Goal: Task Accomplishment & Management: Complete application form

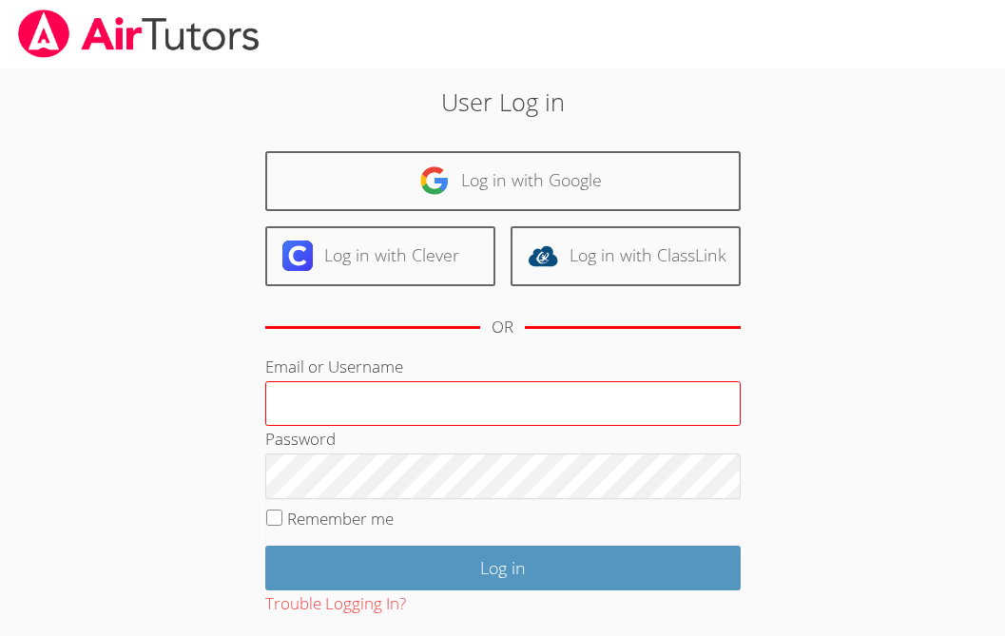
click at [475, 391] on input "Email or Username" at bounding box center [503, 404] width 476 height 46
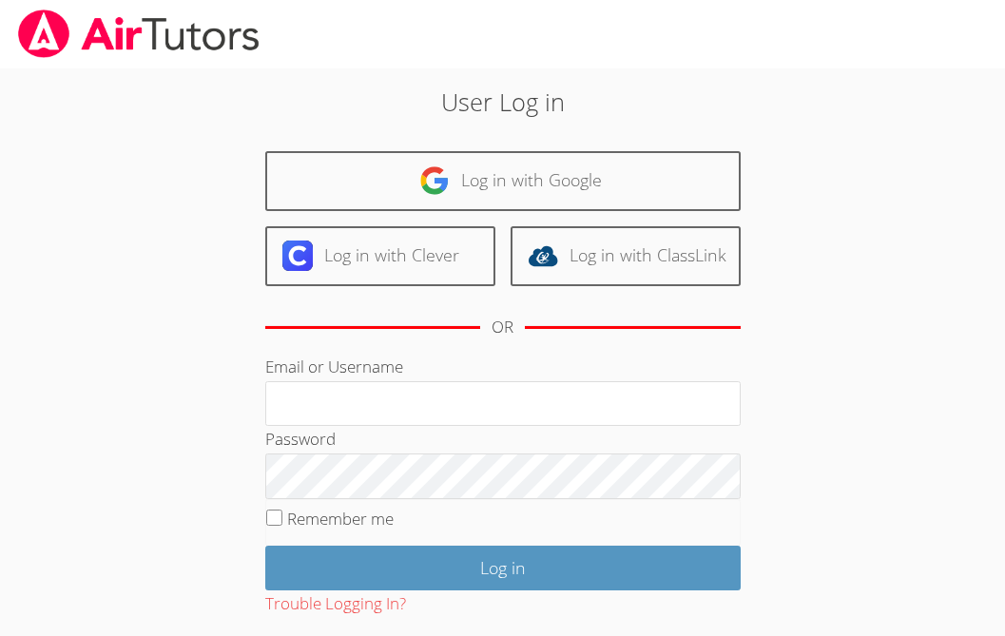
type input "ctutoring778@gmail.com"
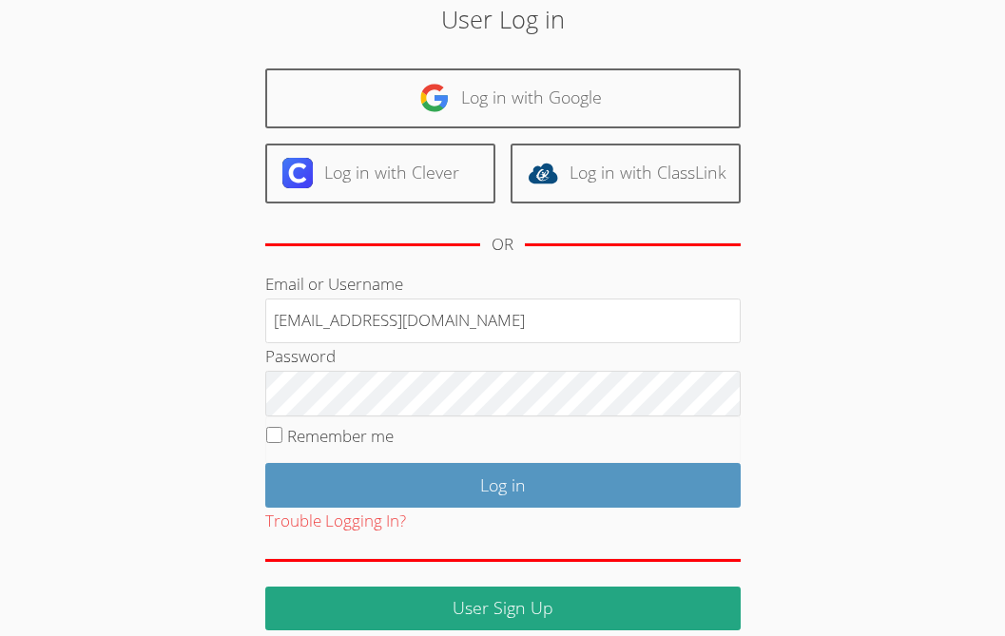
scroll to position [103, 0]
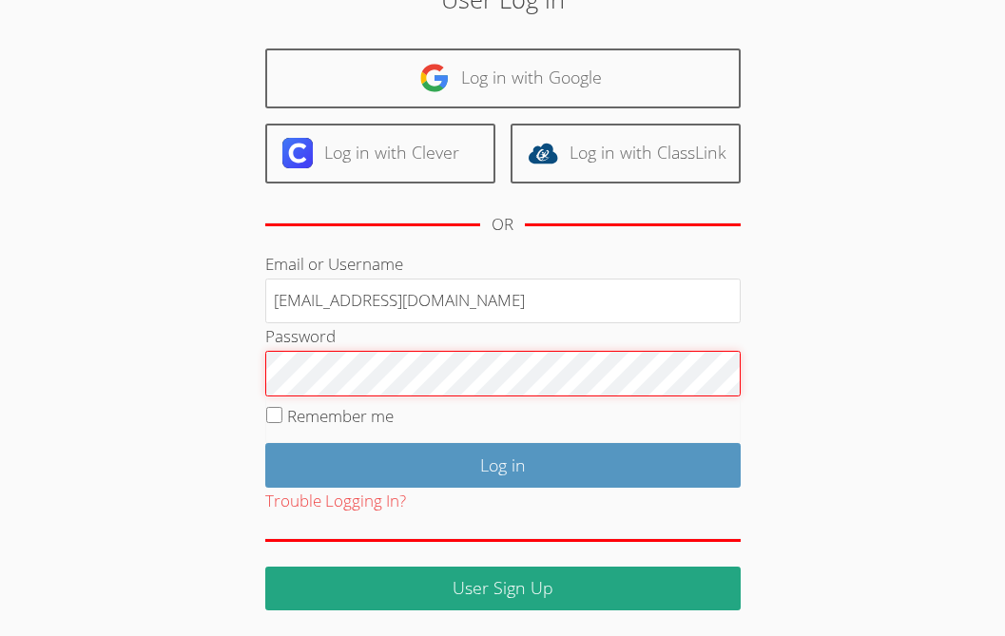
click at [265, 443] on input "Log in" at bounding box center [503, 465] width 476 height 45
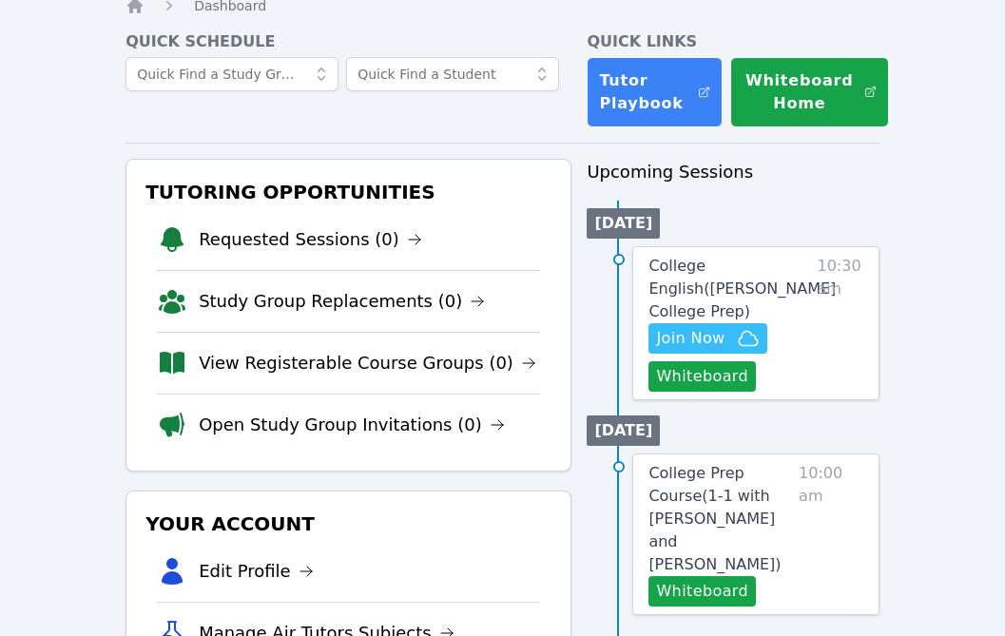
scroll to position [75, 0]
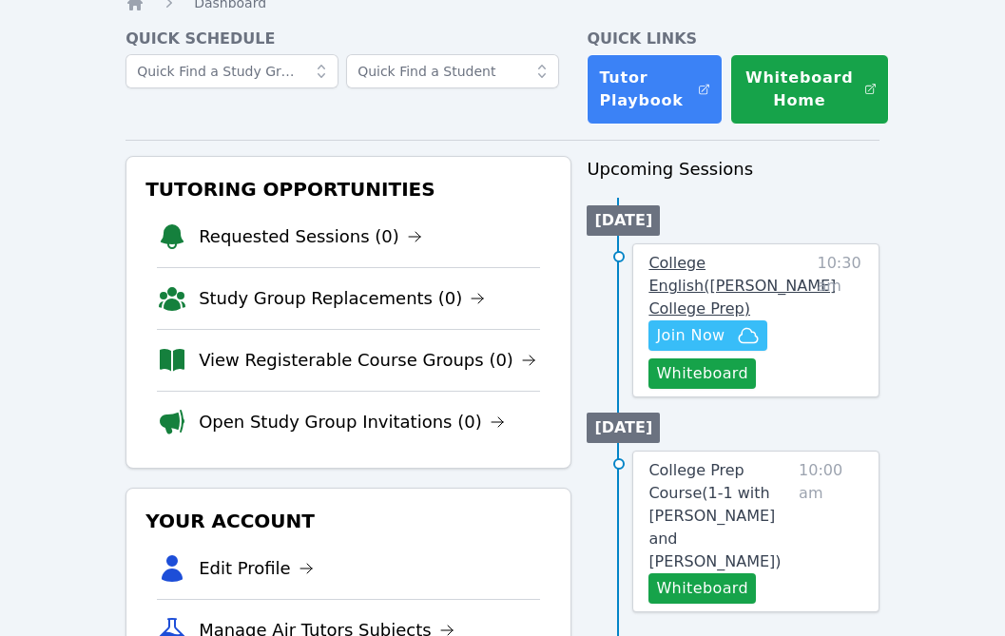
click at [714, 287] on span "College English ( Eblin Lopez College Prep )" at bounding box center [742, 286] width 187 height 64
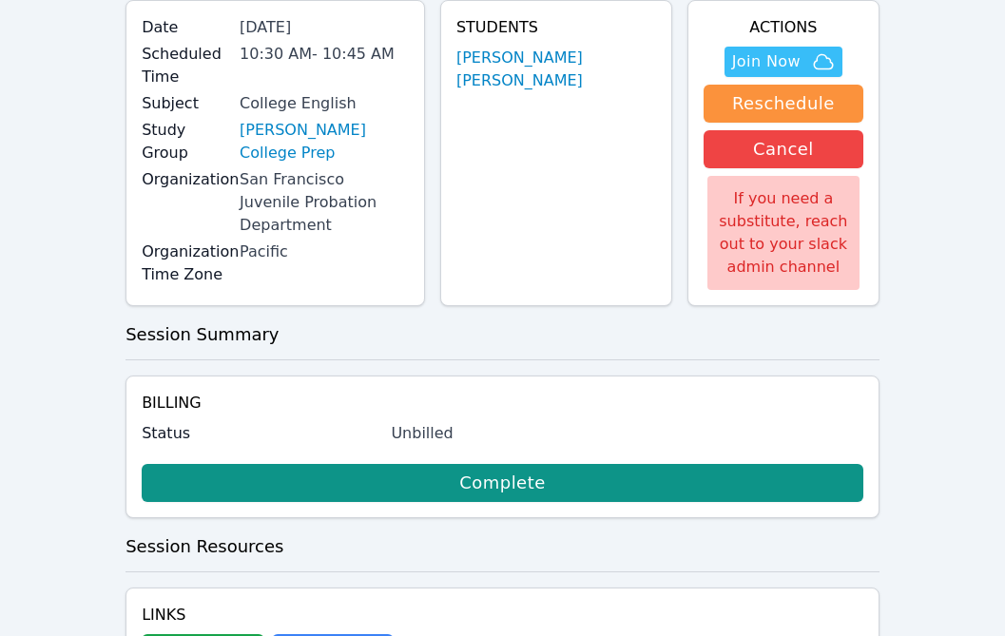
scroll to position [262, 0]
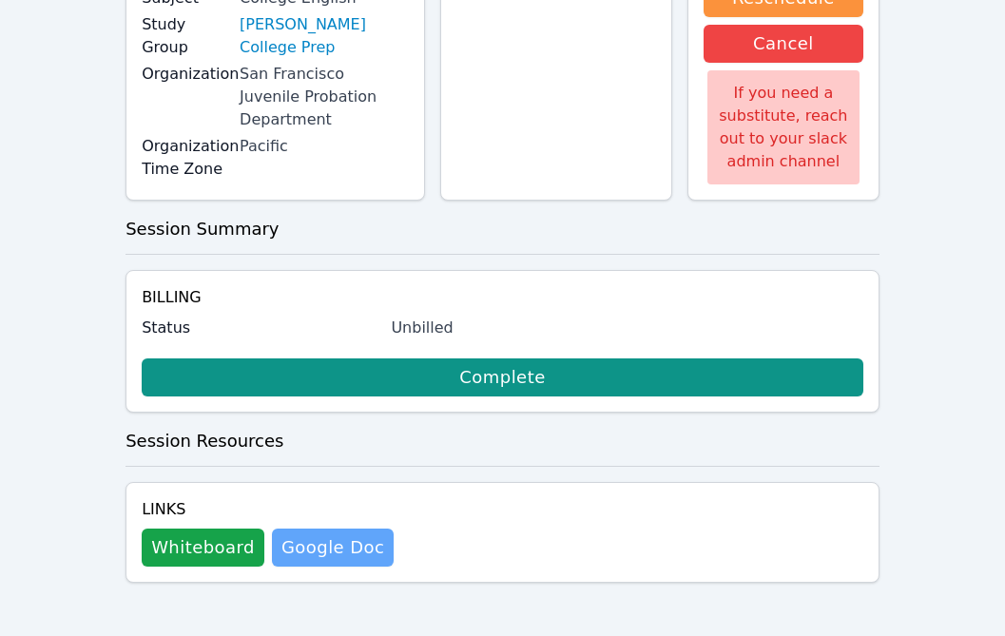
click at [340, 536] on link "Google Doc" at bounding box center [333, 548] width 122 height 38
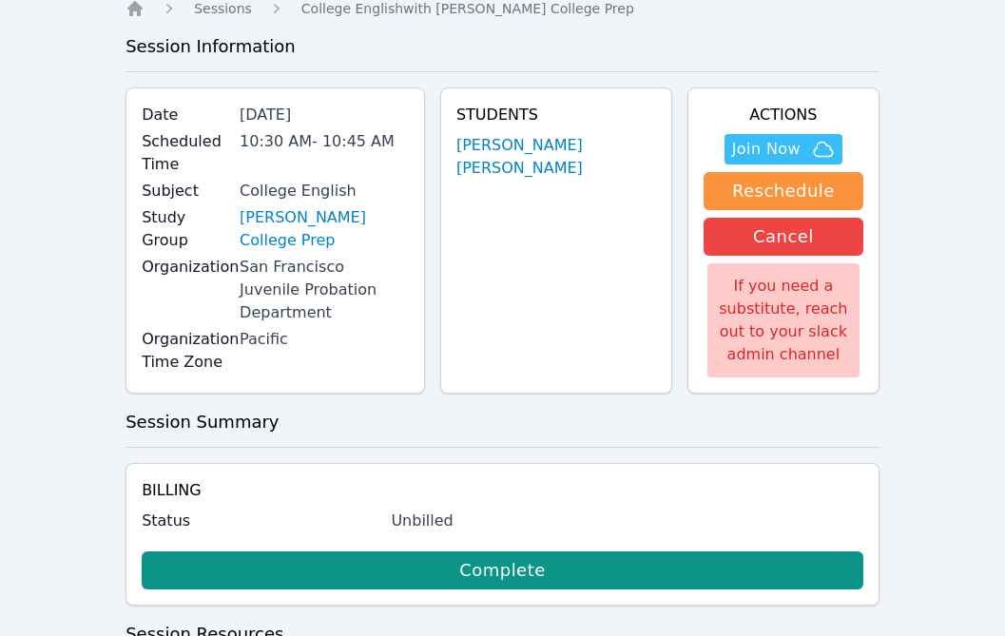
scroll to position [0, 0]
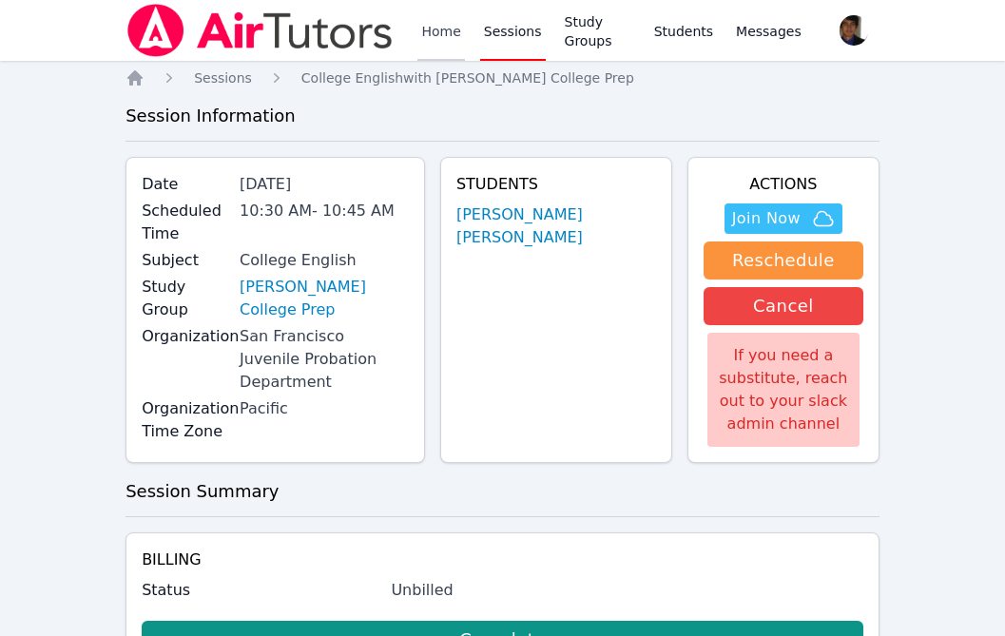
click at [421, 36] on link "Home" at bounding box center [441, 30] width 47 height 61
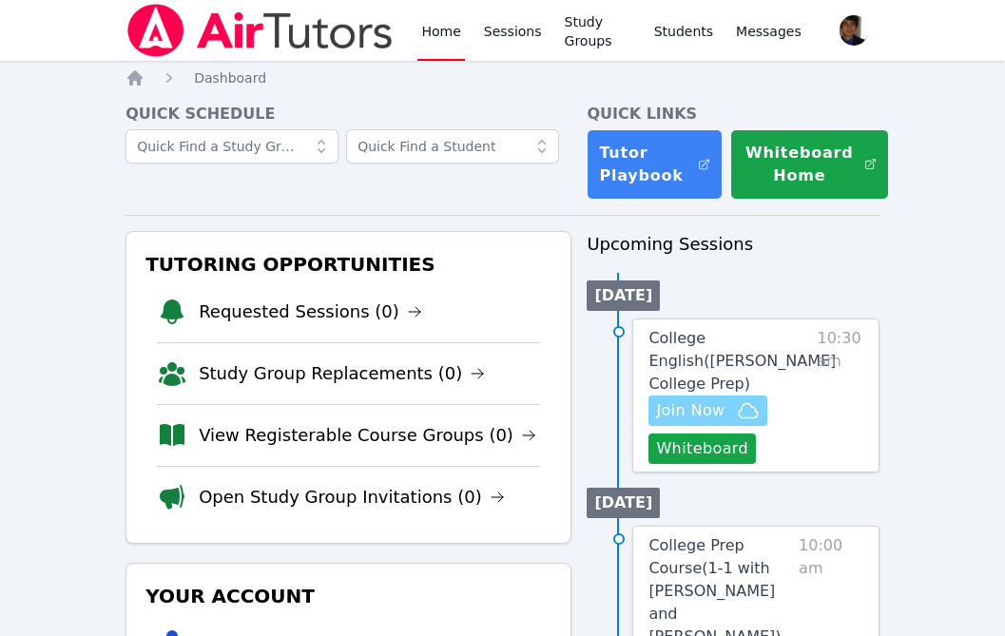
click at [703, 413] on span "Join Now" at bounding box center [690, 410] width 68 height 23
click at [494, 36] on link "Sessions" at bounding box center [513, 30] width 66 height 61
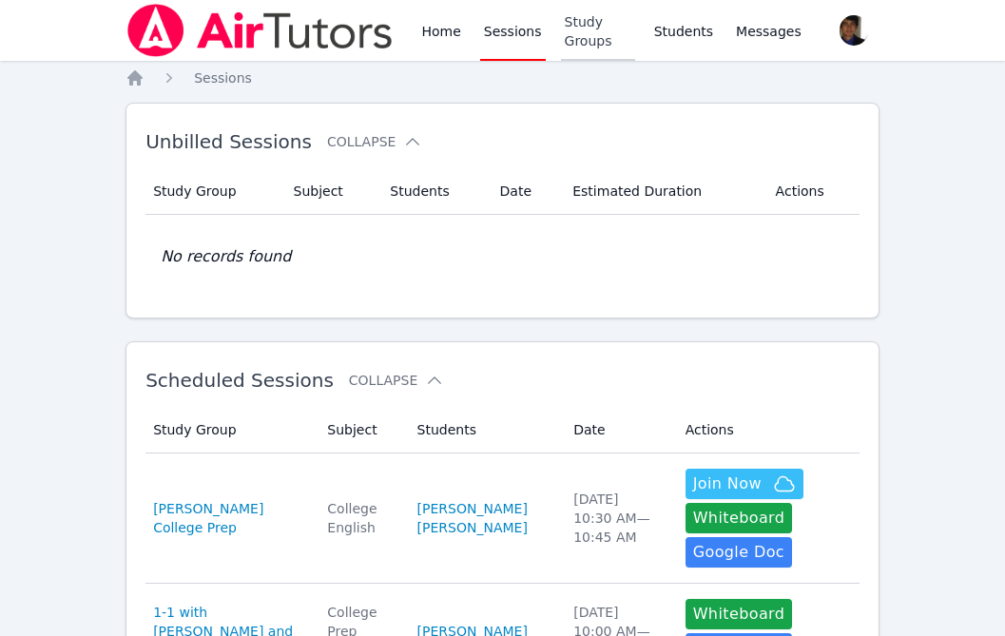
click at [576, 41] on link "Study Groups" at bounding box center [598, 30] width 74 height 61
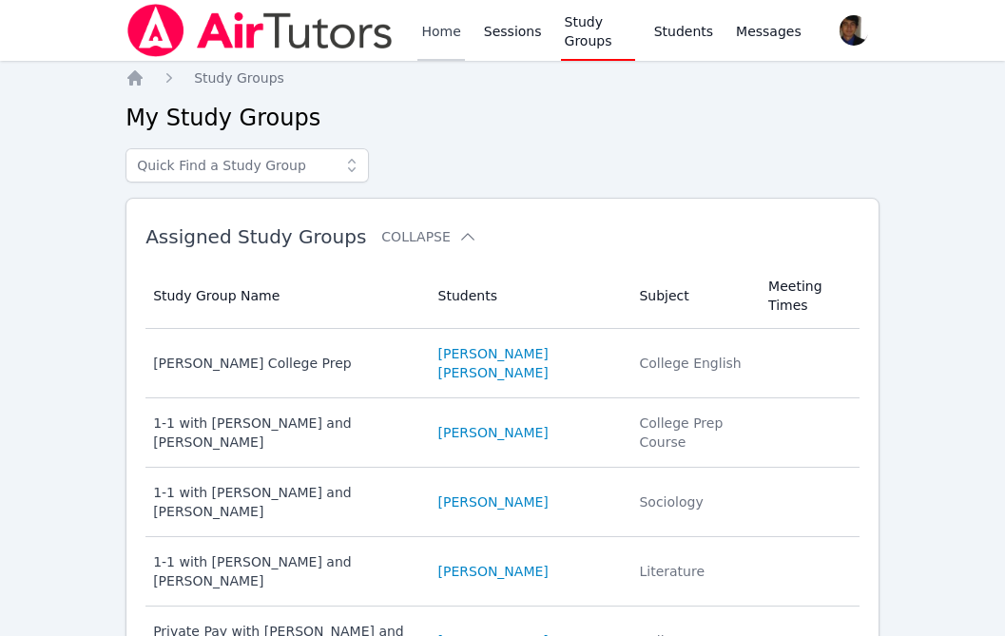
click at [446, 32] on link "Home" at bounding box center [441, 30] width 47 height 61
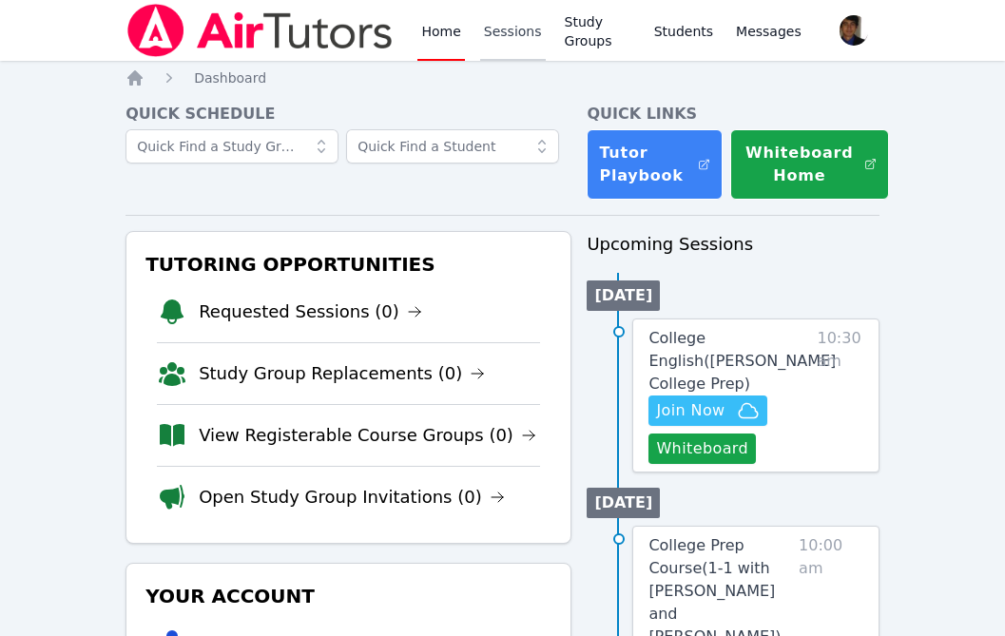
click at [506, 37] on link "Sessions" at bounding box center [513, 30] width 66 height 61
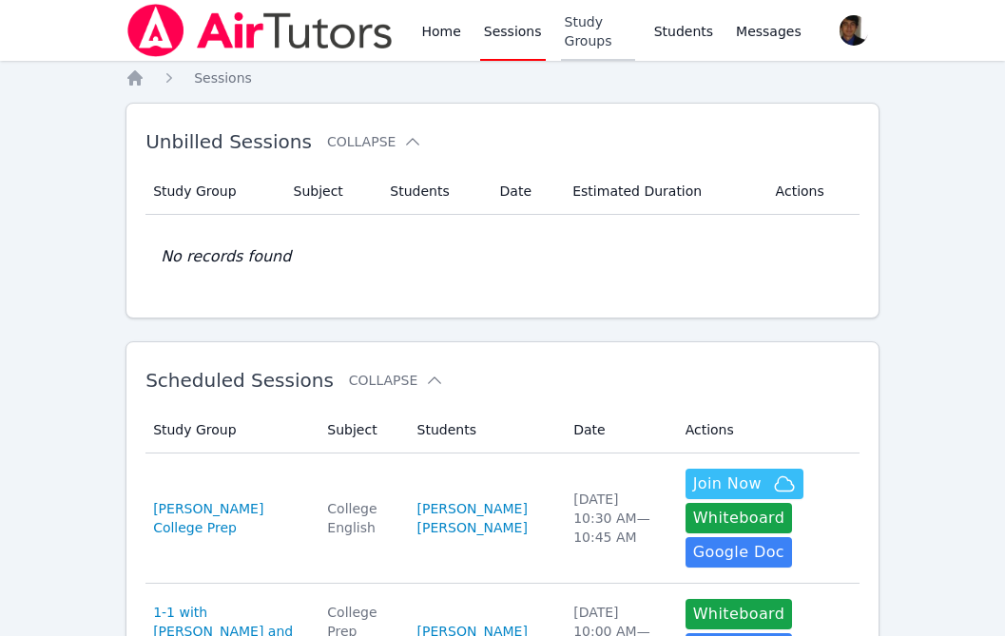
click at [588, 42] on link "Study Groups" at bounding box center [598, 30] width 74 height 61
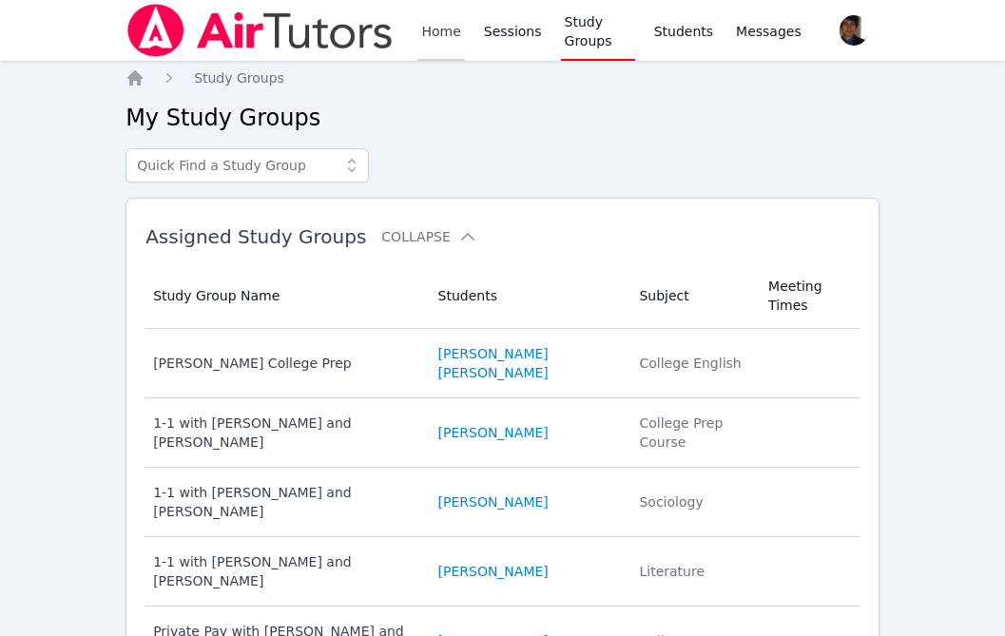
click at [439, 35] on link "Home" at bounding box center [441, 30] width 47 height 61
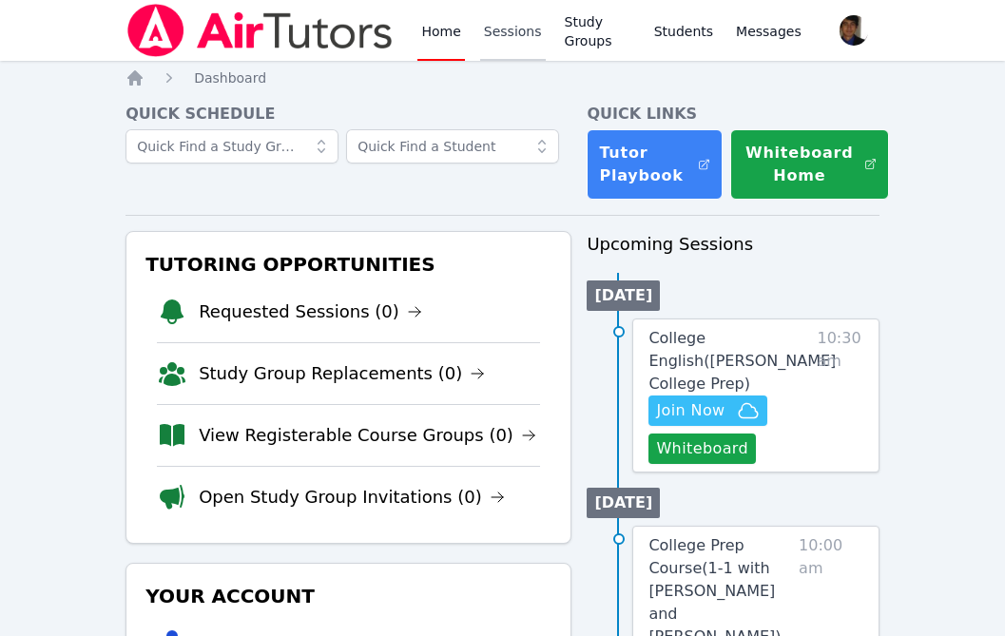
click at [492, 34] on link "Sessions" at bounding box center [513, 30] width 66 height 61
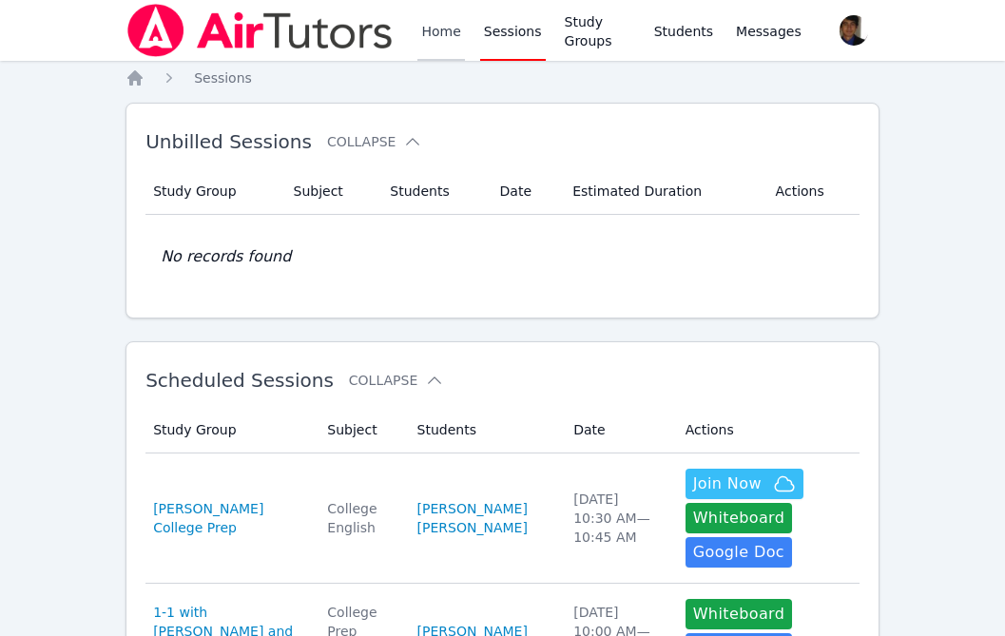
click at [443, 45] on link "Home" at bounding box center [441, 30] width 47 height 61
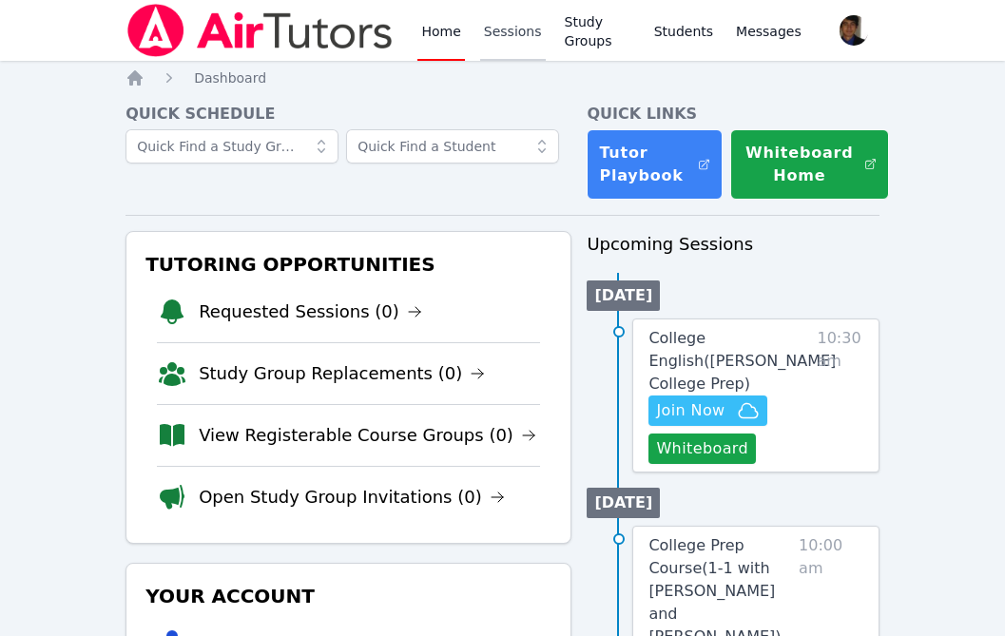
click at [504, 37] on link "Sessions" at bounding box center [513, 30] width 66 height 61
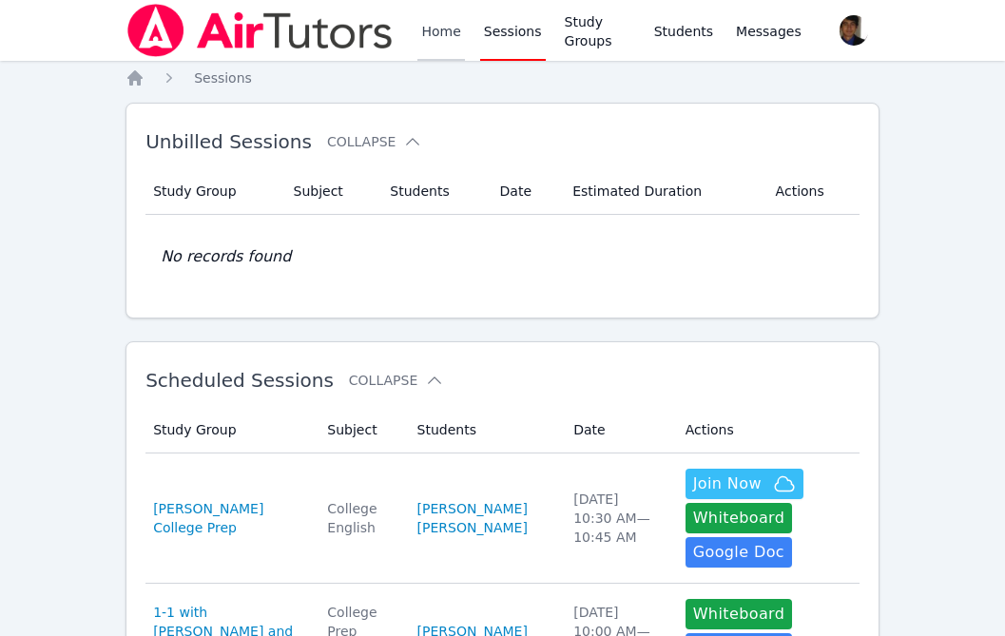
click at [445, 41] on link "Home" at bounding box center [441, 30] width 47 height 61
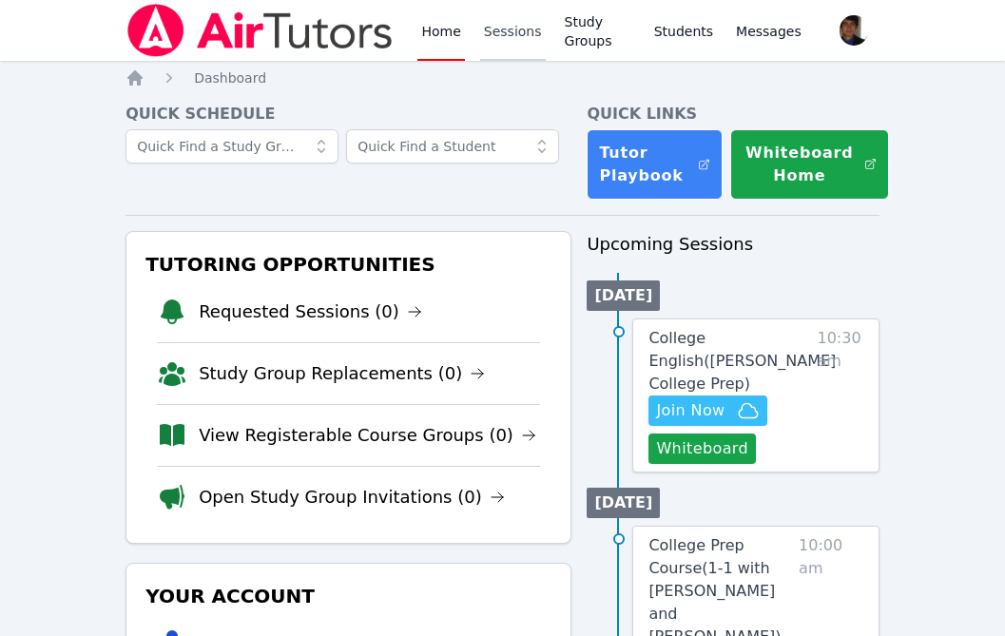
click at [503, 38] on link "Sessions" at bounding box center [513, 30] width 66 height 61
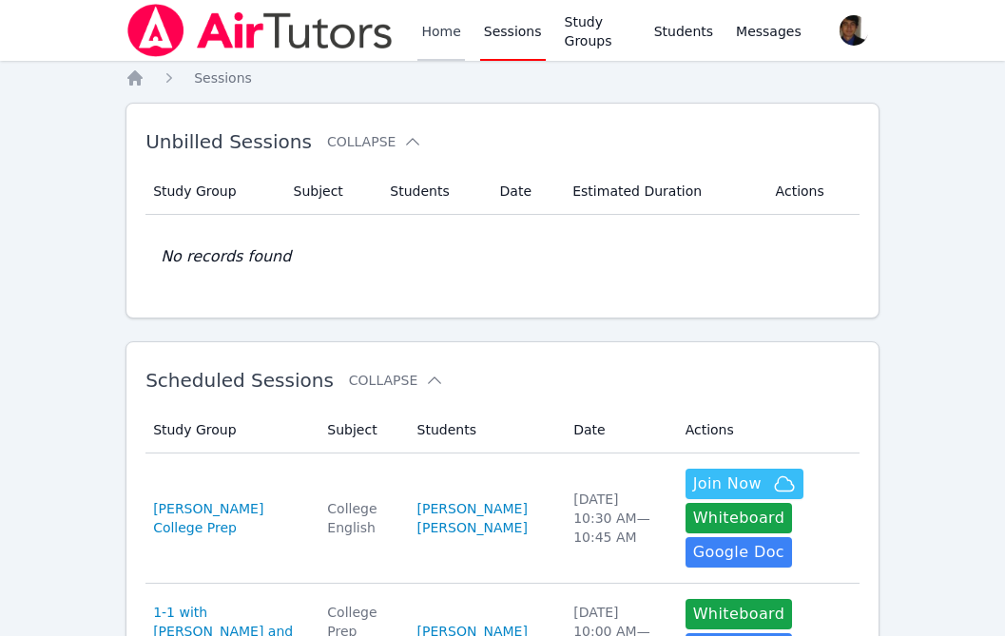
click at [444, 29] on link "Home" at bounding box center [441, 30] width 47 height 61
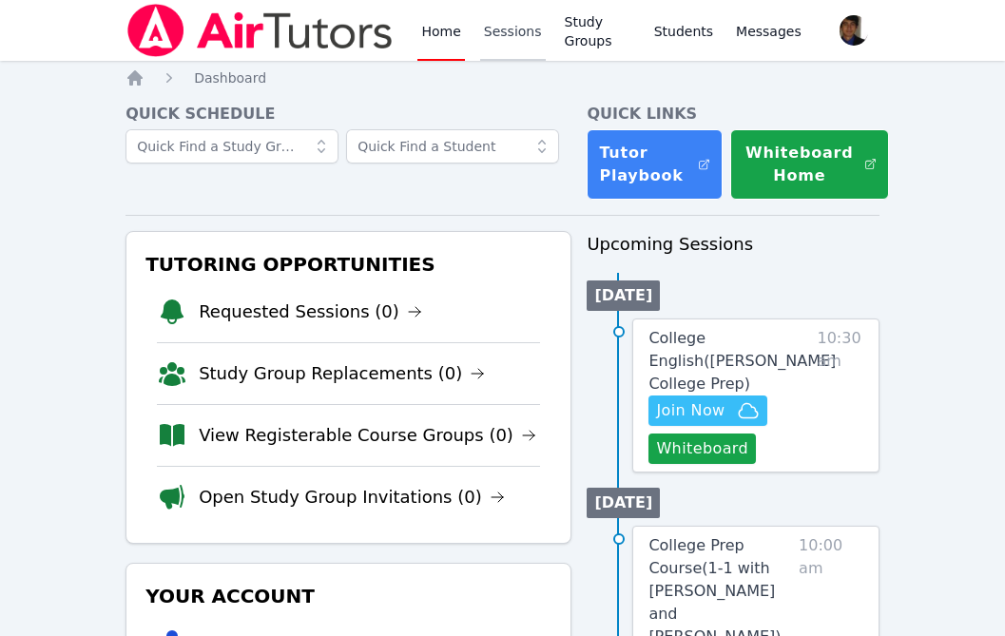
click at [499, 29] on link "Sessions" at bounding box center [513, 30] width 66 height 61
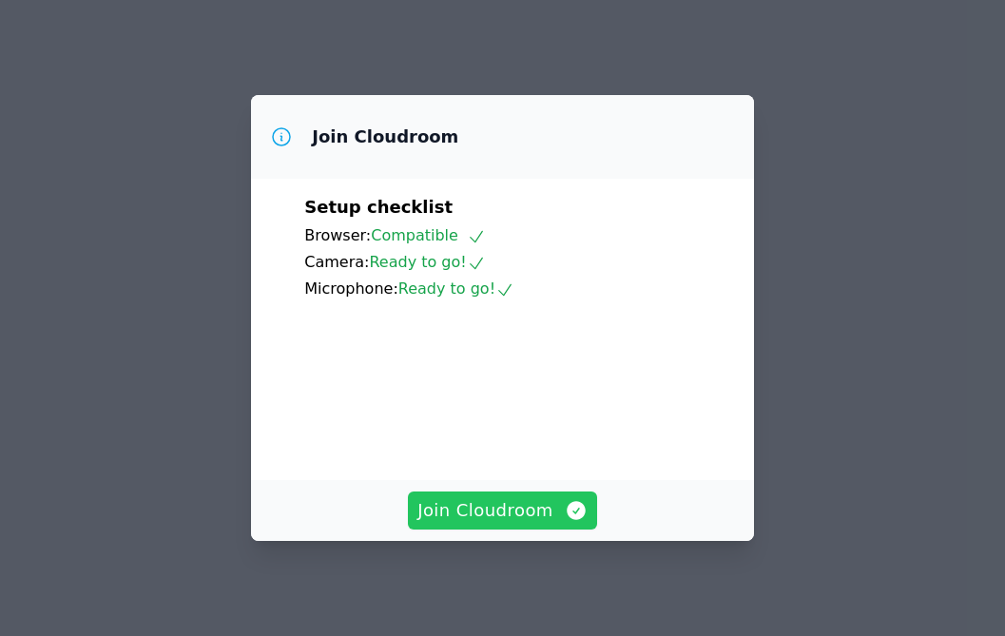
click at [495, 510] on span "Join Cloudroom" at bounding box center [503, 510] width 170 height 27
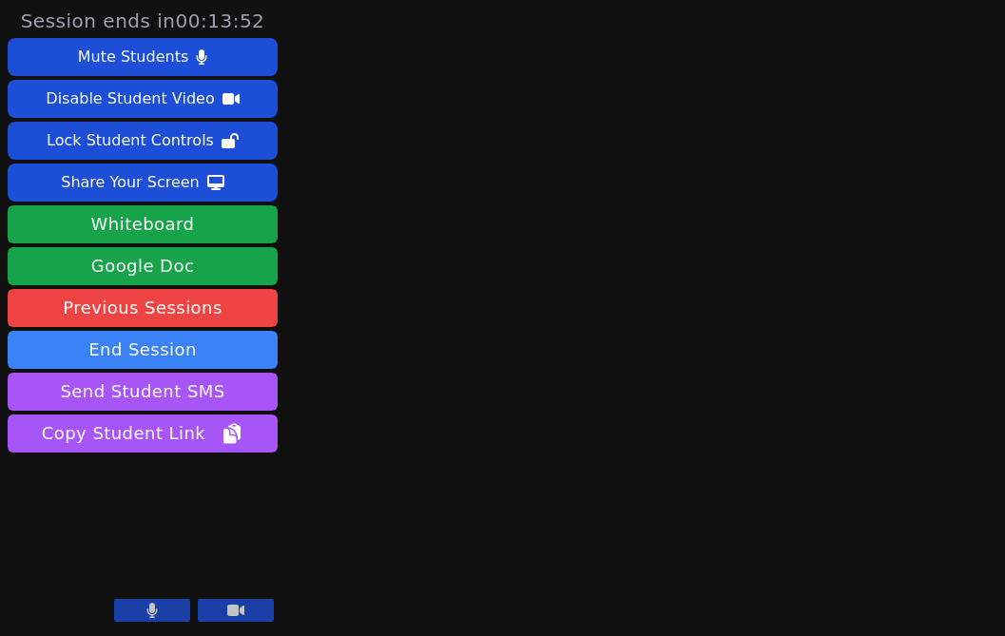
click at [153, 604] on icon at bounding box center [152, 610] width 10 height 15
click at [223, 610] on button at bounding box center [236, 610] width 76 height 23
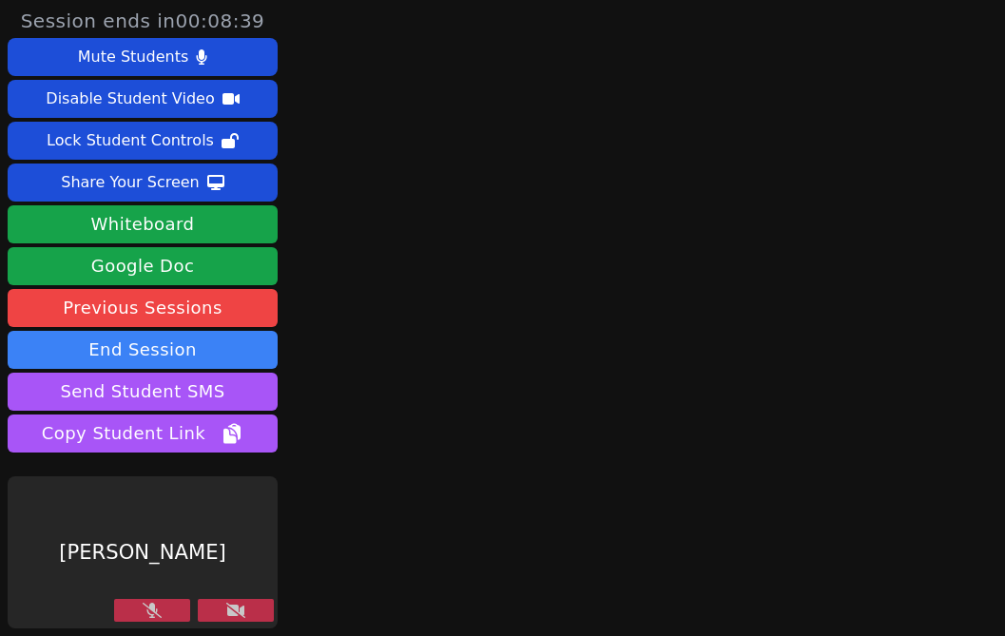
click at [232, 604] on icon at bounding box center [235, 610] width 19 height 15
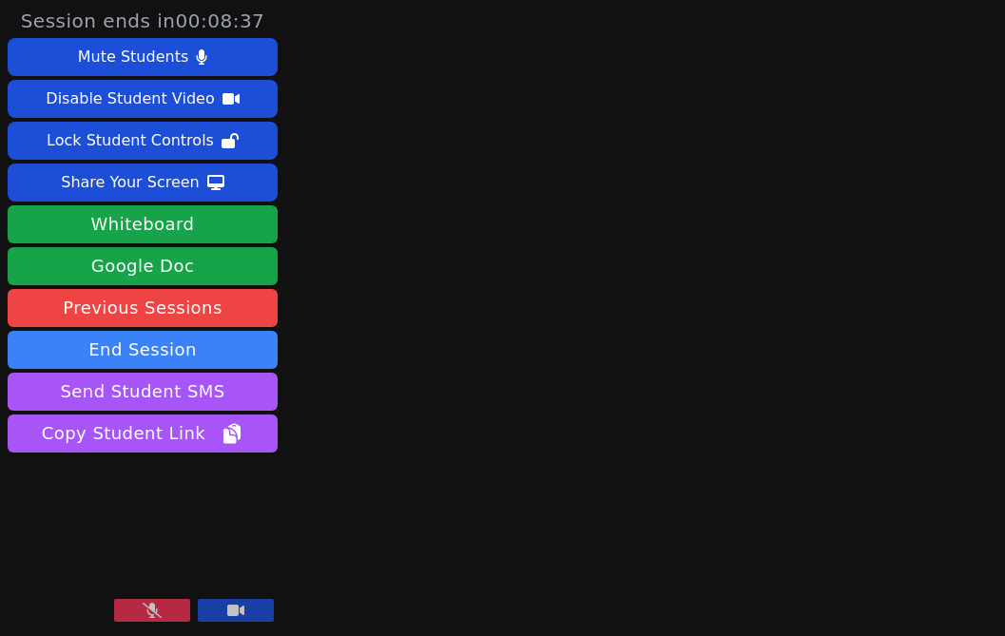
click at [232, 604] on icon at bounding box center [235, 610] width 17 height 15
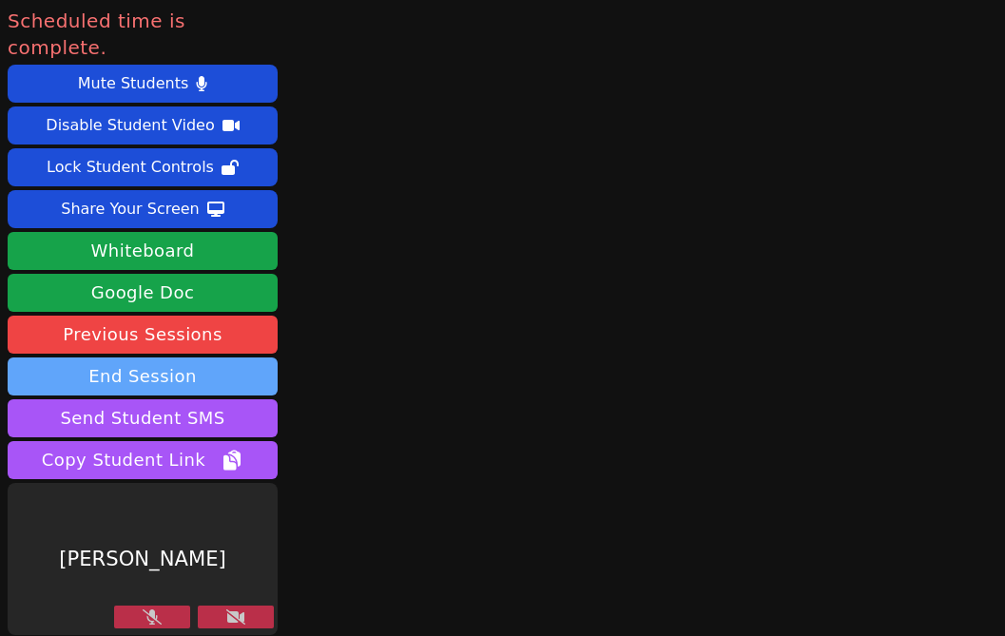
click at [240, 358] on button "End Session" at bounding box center [143, 377] width 270 height 38
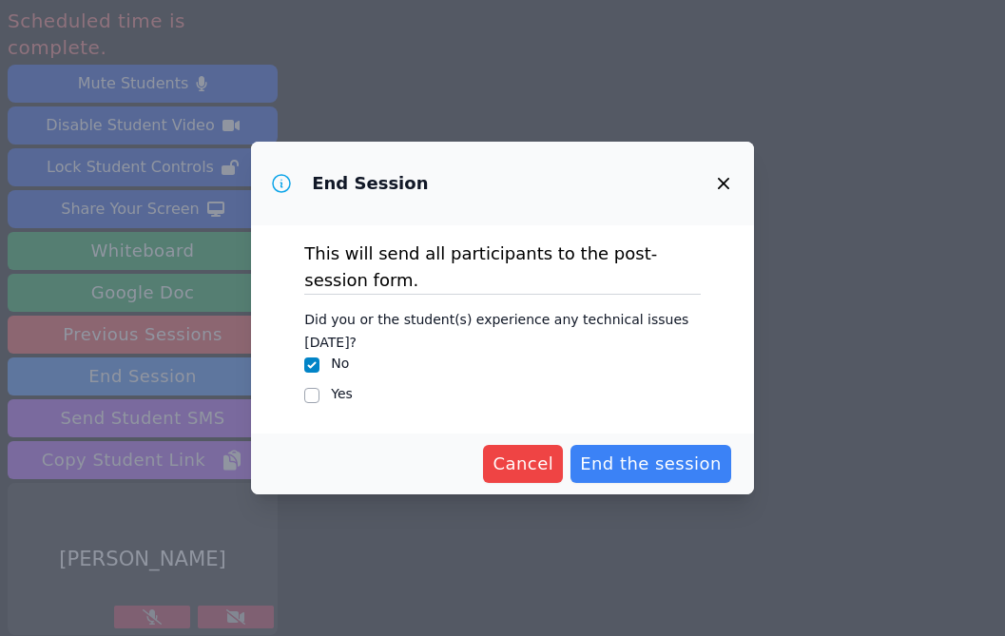
click at [662, 486] on div "Cancel End the session" at bounding box center [502, 464] width 503 height 61
click at [647, 465] on span "End the session" at bounding box center [651, 464] width 142 height 27
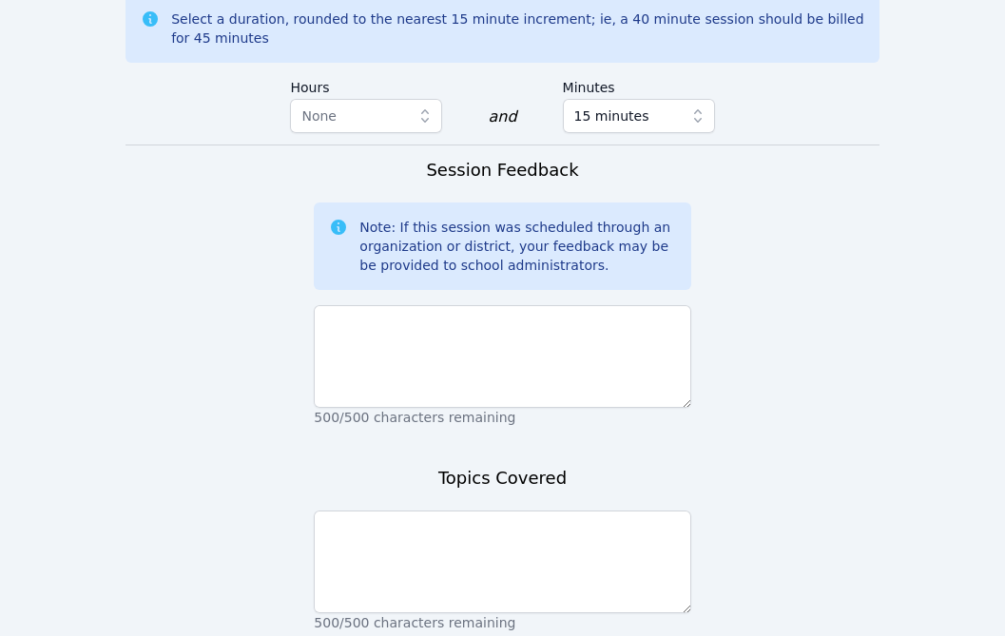
scroll to position [1507, 0]
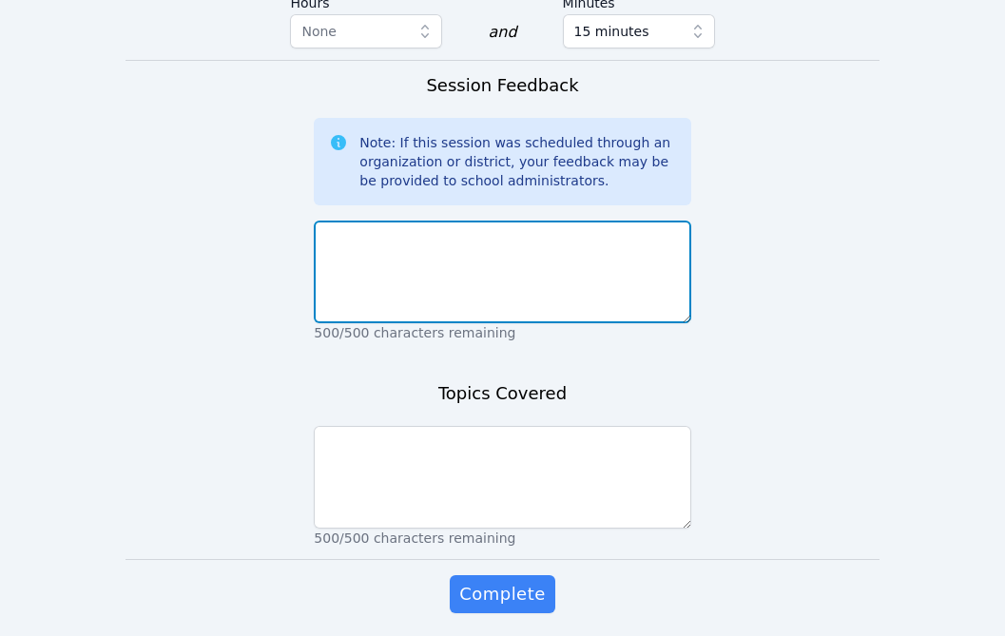
click at [396, 221] on textarea at bounding box center [502, 272] width 377 height 103
type textarea "E"
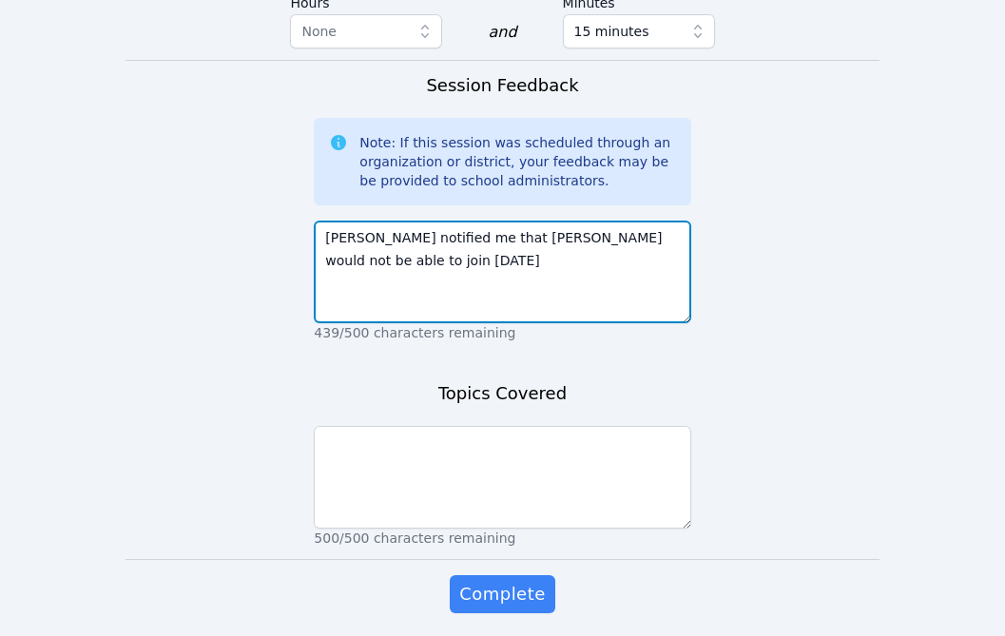
click at [348, 221] on textarea "Amy notified me that Eblin would not be able to join today's" at bounding box center [502, 272] width 377 height 103
click at [595, 221] on textarea "Amy, after receiving an update from SFJPD, notified me that Eblin would not be …" at bounding box center [502, 272] width 377 height 103
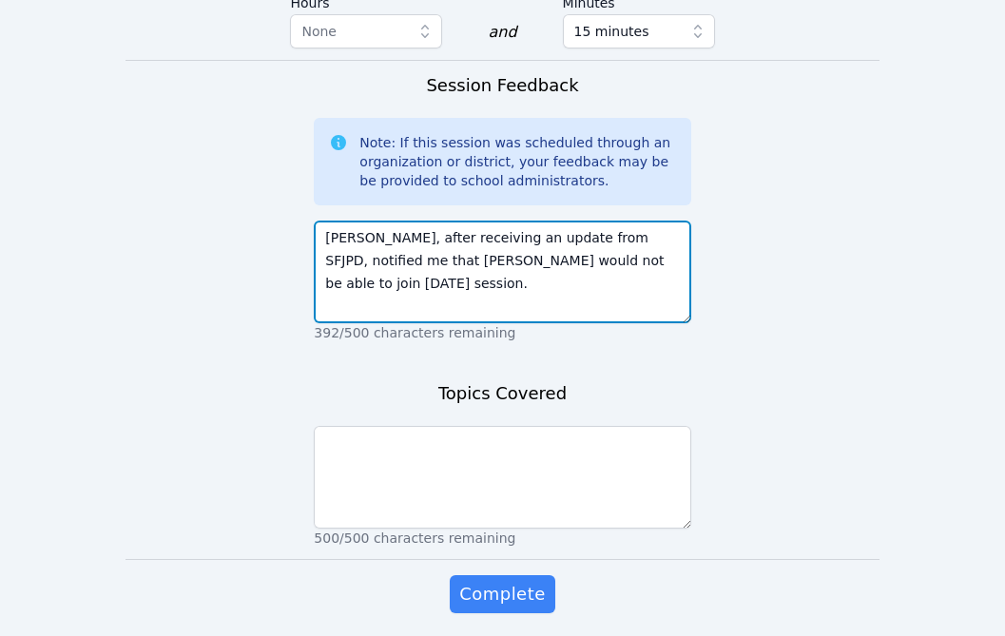
type textarea "Amy, after receiving an update from SFJPD, notified me that Eblin would not be …"
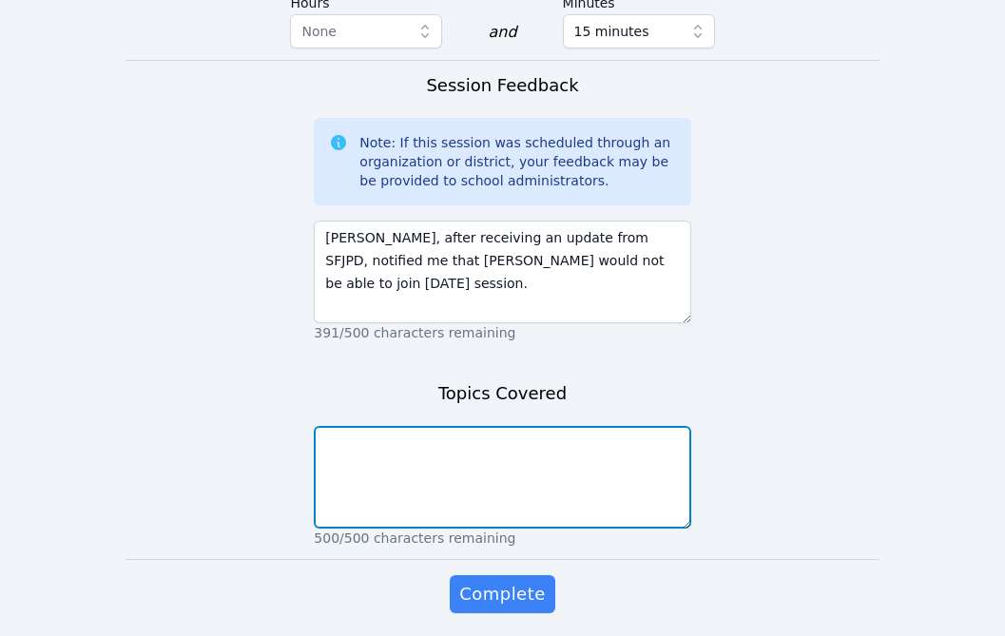
click at [501, 426] on textarea at bounding box center [502, 477] width 377 height 103
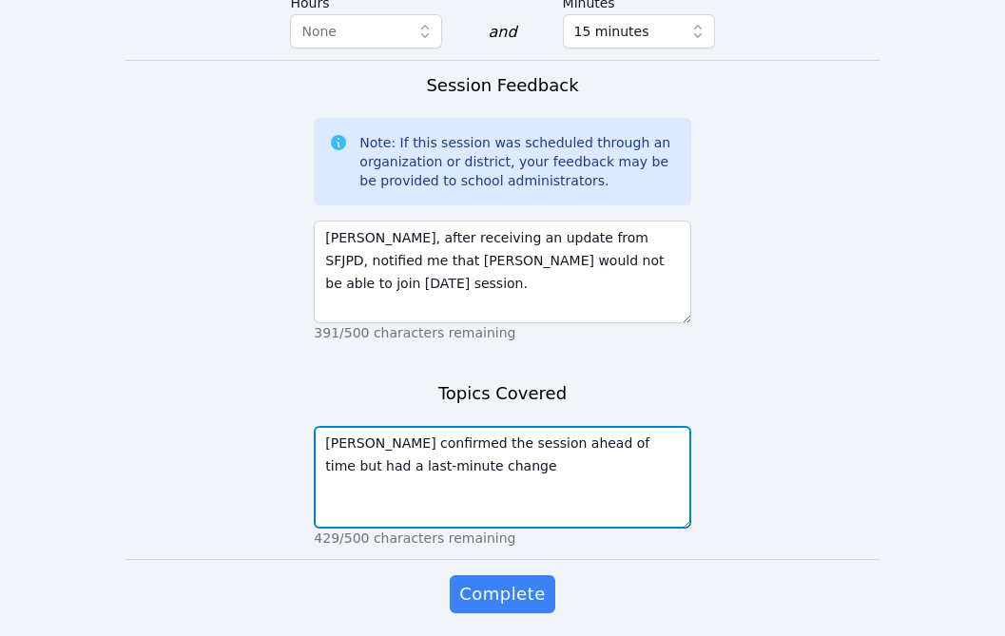
type textarea "Eblin confirmed the session ahead of time but had a last-minute change"
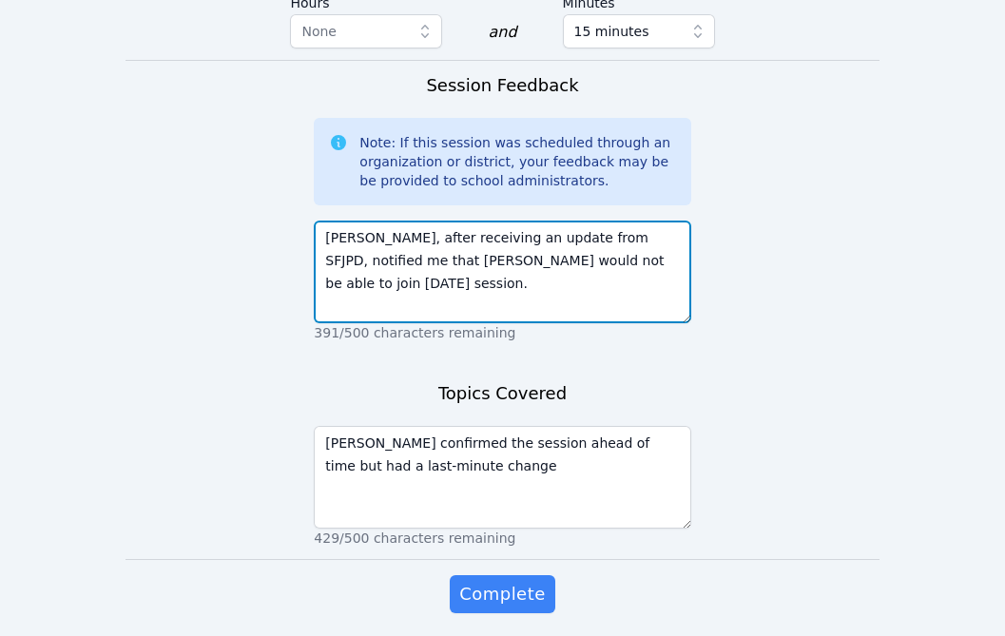
click at [390, 221] on textarea "Amy, after receiving an update from SFJPD, notified me that Eblin would not be …" at bounding box center [502, 272] width 377 height 103
click at [421, 221] on textarea "Amy, after receiving an update from SFJPD, notified me that Eblin would not be …" at bounding box center [502, 272] width 377 height 103
type textarea "Amy, after receiving an update from SFJPD, notified me that Eblin would be off-…"
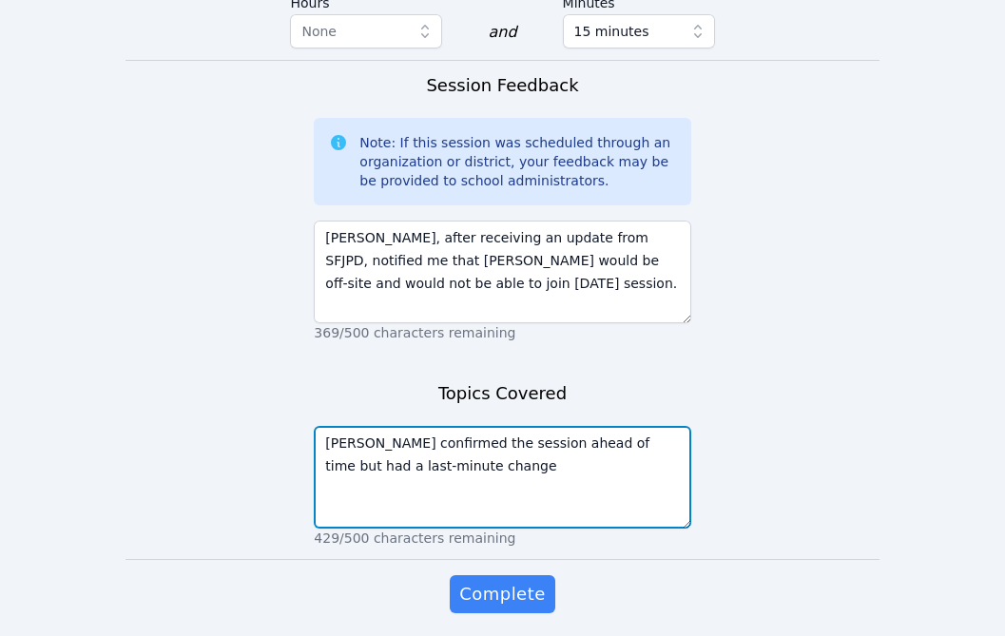
click at [647, 426] on textarea "Eblin confirmed the session ahead of time but had a last-minute change" at bounding box center [502, 477] width 377 height 103
drag, startPoint x: 432, startPoint y: 403, endPoint x: 375, endPoint y: 403, distance: 57.1
click at [375, 426] on textarea "Eblin confirmed the session ahead of time but had a last-minute change." at bounding box center [502, 477] width 377 height 103
click at [434, 426] on textarea "Eblin confirmed the session ahead of time but had a last-minute change." at bounding box center [502, 477] width 377 height 103
type textarea "Eblin confirmed the session ahead of time but had a last-minute change/cancella…"
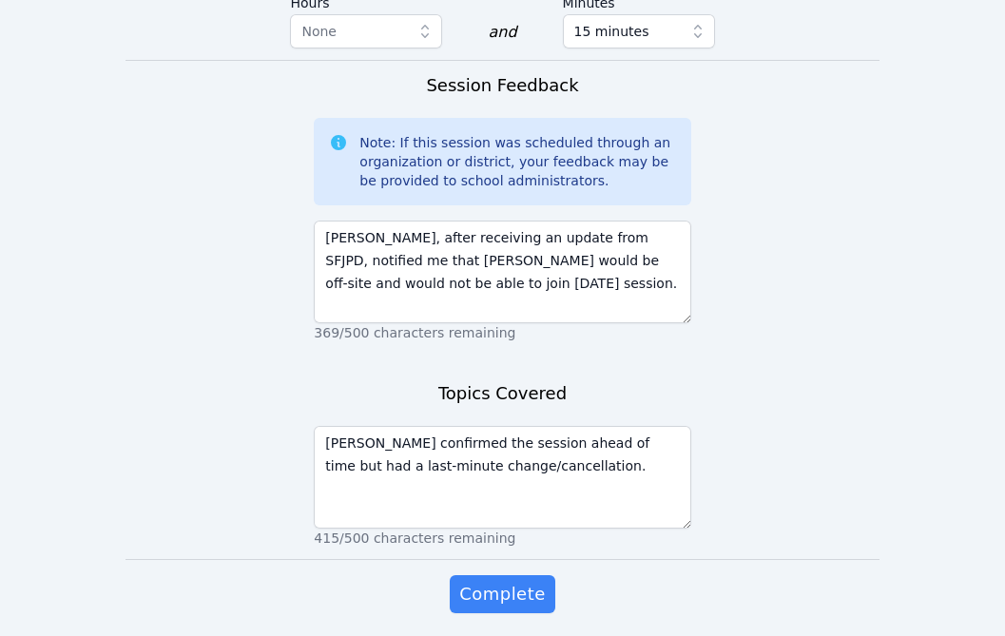
click at [519, 581] on span "Complete" at bounding box center [502, 594] width 86 height 27
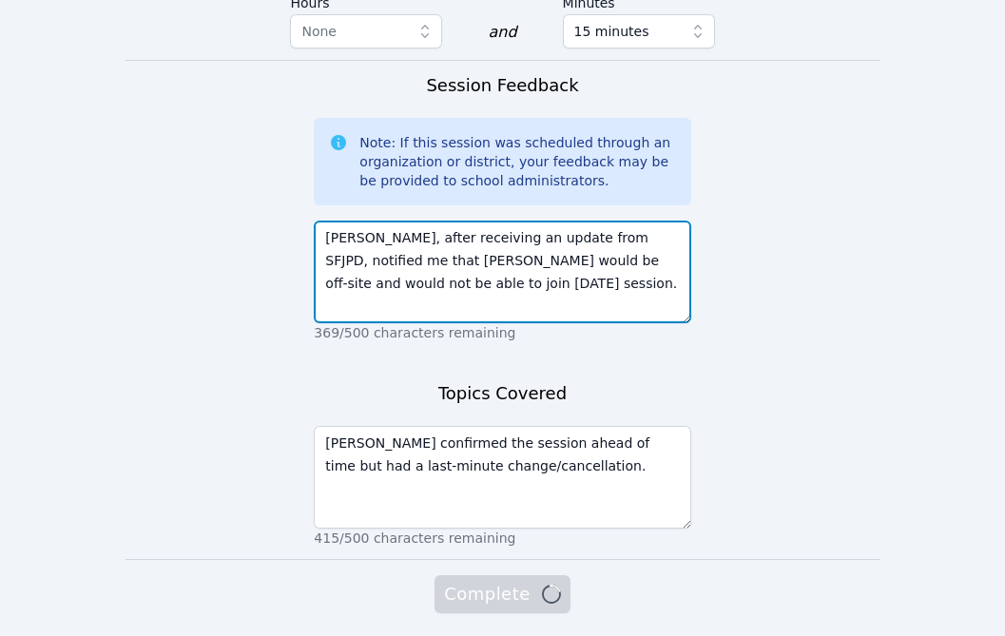
drag, startPoint x: 439, startPoint y: 221, endPoint x: 323, endPoint y: 165, distance: 128.5
click at [323, 221] on textarea "Amy, after receiving an update from SFJPD, notified me that Eblin would be off-…" at bounding box center [502, 272] width 377 height 103
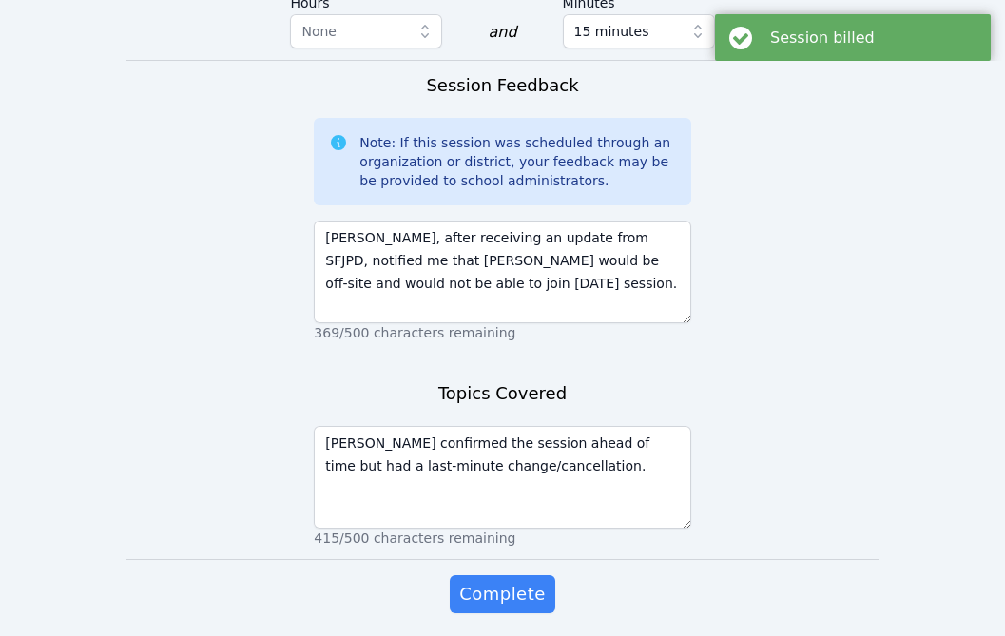
scroll to position [0, 0]
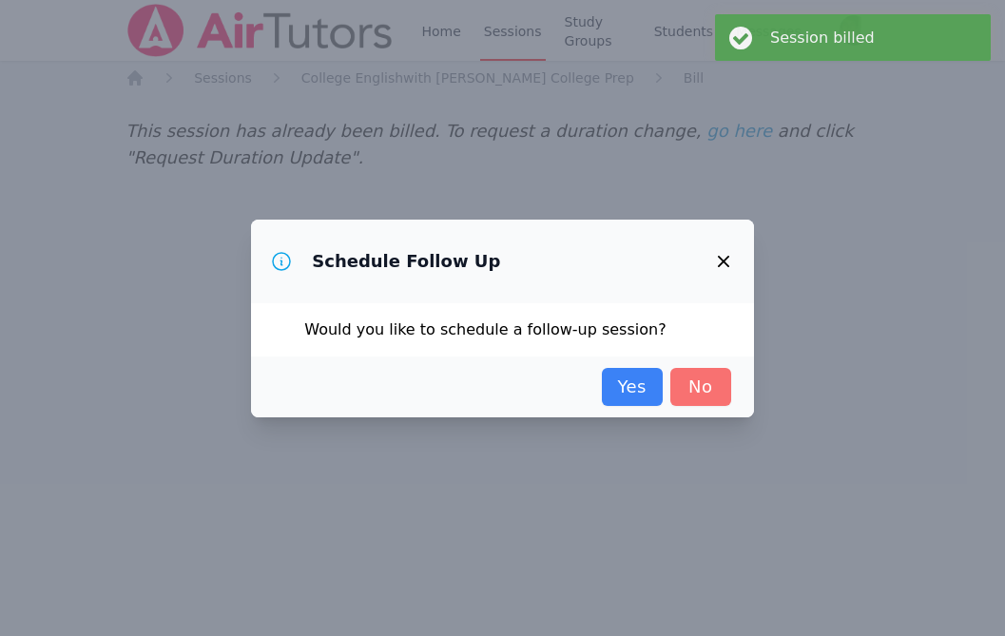
click at [716, 388] on link "No" at bounding box center [700, 387] width 61 height 38
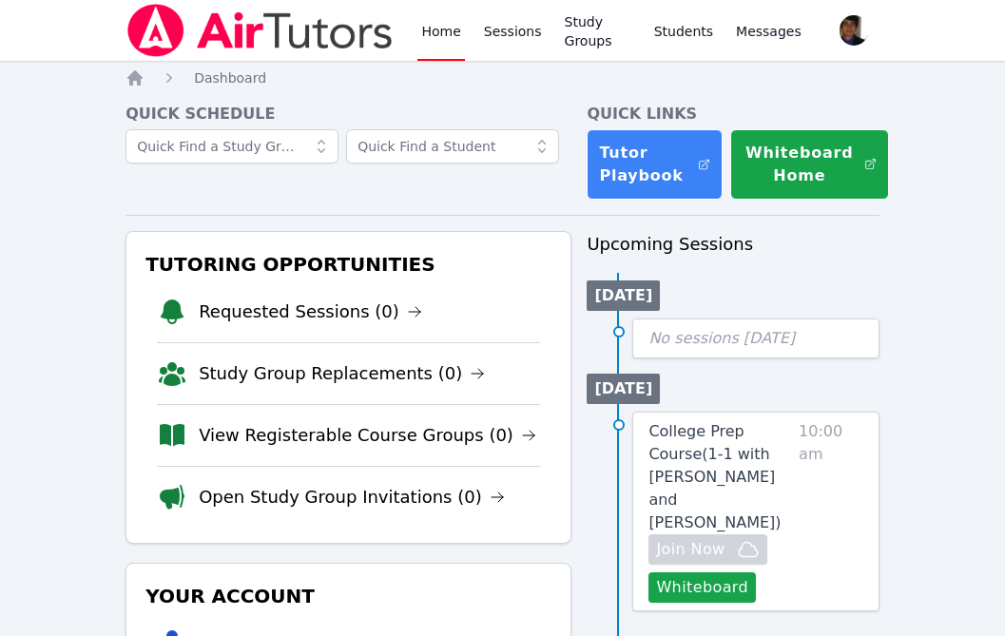
click at [426, 43] on link "Home" at bounding box center [441, 30] width 47 height 61
click at [503, 29] on link "Sessions" at bounding box center [513, 30] width 66 height 61
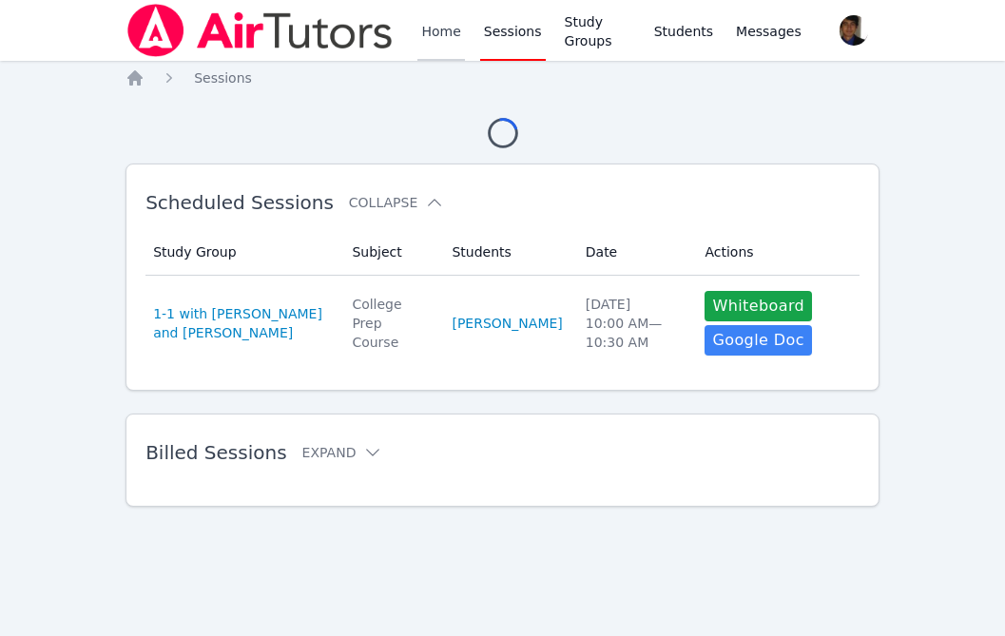
click at [430, 39] on link "Home" at bounding box center [441, 30] width 47 height 61
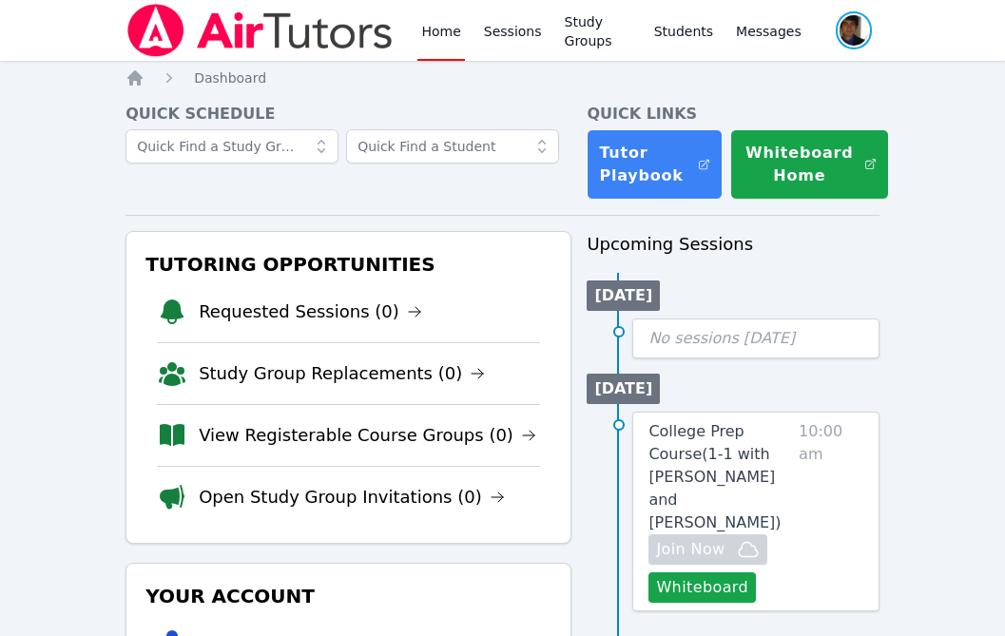
click at [858, 35] on span "button" at bounding box center [854, 31] width 40 height 42
click at [735, 108] on button "Logout" at bounding box center [777, 108] width 183 height 34
